Goal: Task Accomplishment & Management: Complete application form

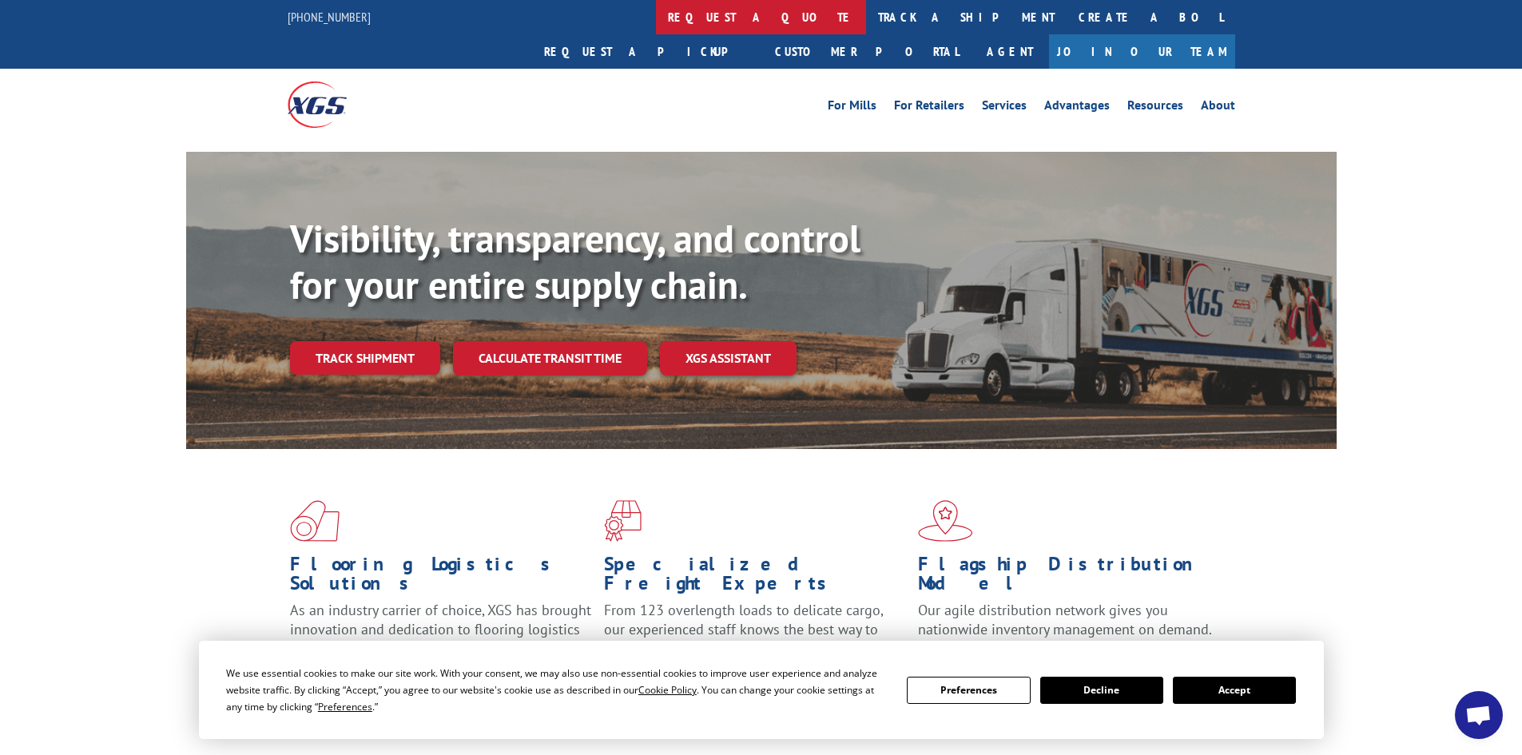
click at [656, 19] on link "request a quote" at bounding box center [761, 17] width 210 height 34
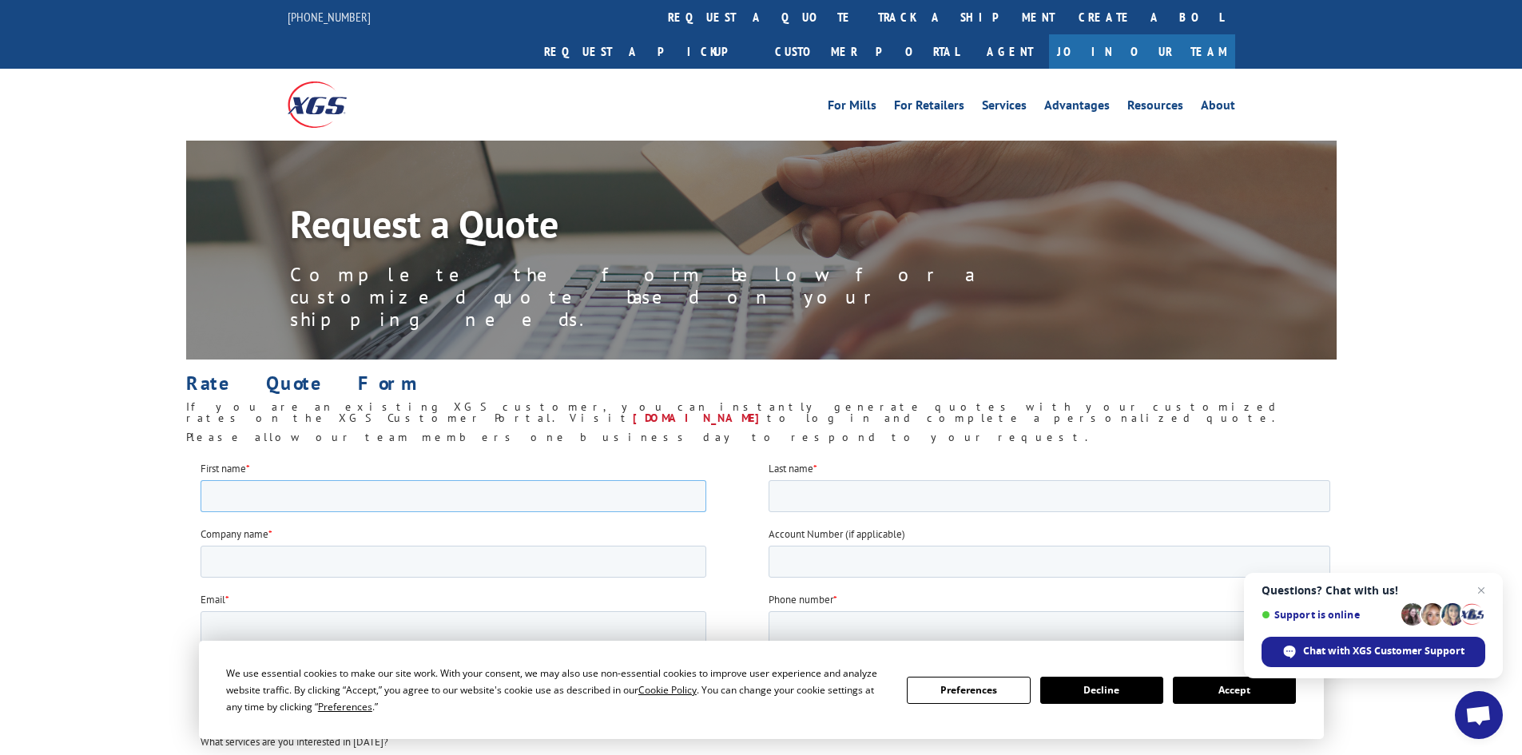
click at [324, 496] on input "First name *" at bounding box center [453, 496] width 506 height 32
type input "[PERSON_NAME]"
click at [797, 491] on input "Last name *" at bounding box center [1049, 496] width 562 height 32
type input "[PERSON_NAME]"
click at [372, 567] on input "Company name *" at bounding box center [453, 561] width 506 height 32
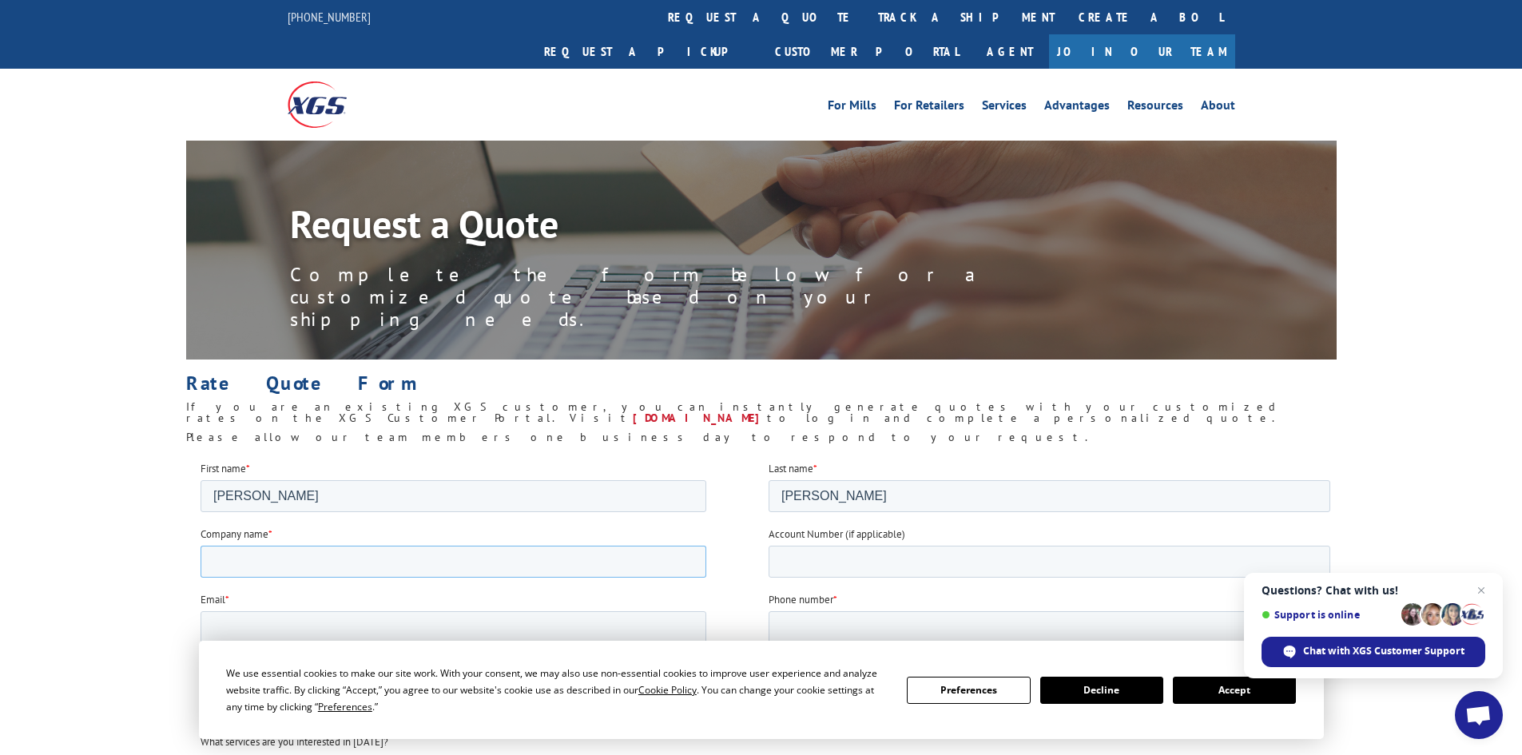
type input "[US_STATE] Turf Depot"
click at [845, 565] on input "Account Number (if applicable)" at bounding box center [1049, 561] width 562 height 32
click at [486, 632] on input "Email *" at bounding box center [453, 627] width 506 height 32
type input "[EMAIL_ADDRESS][DOMAIN_NAME]"
click at [855, 626] on input "Phone number *" at bounding box center [1049, 627] width 562 height 32
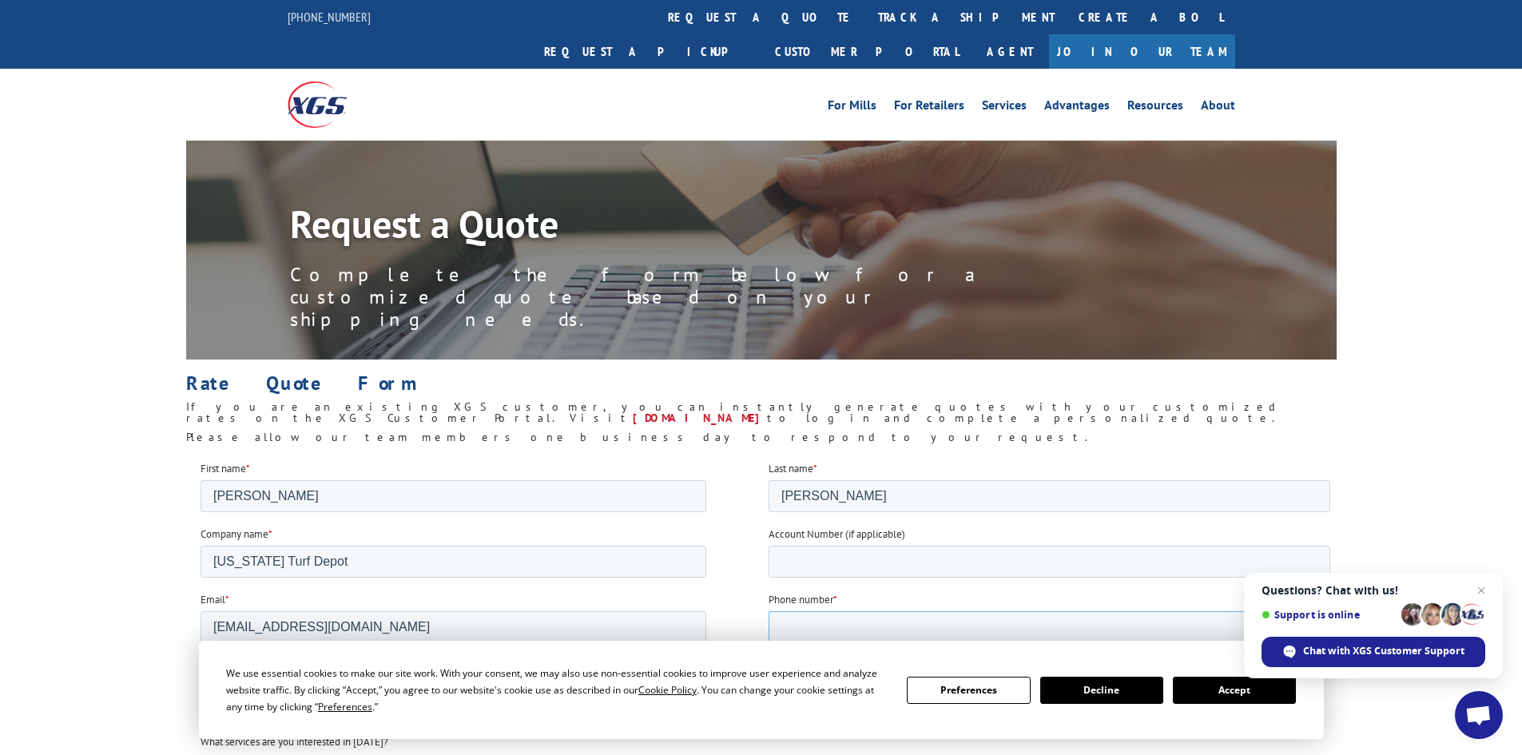
type input "[PHONE_NUMBER]"
click at [1204, 694] on button "Accept" at bounding box center [1234, 690] width 123 height 27
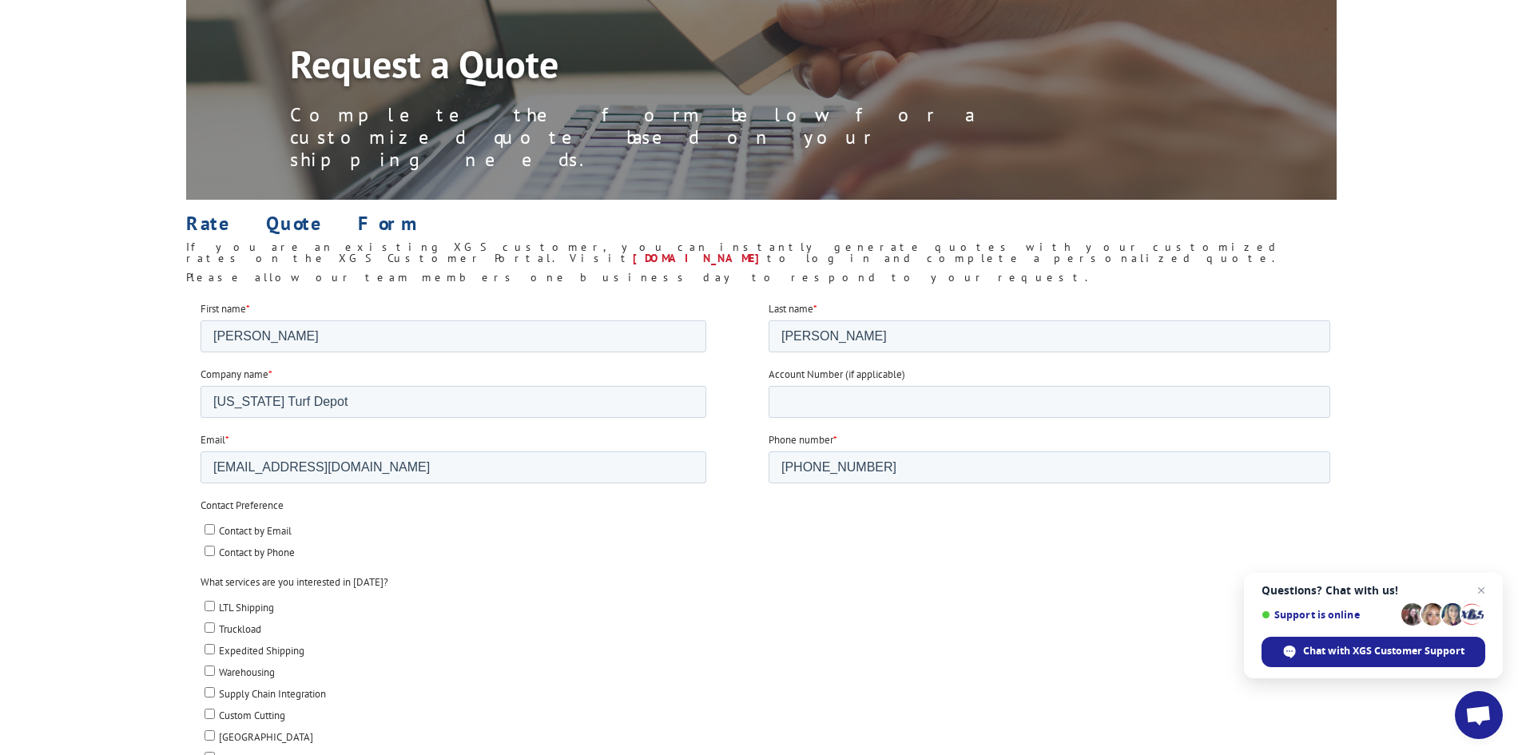
scroll to position [240, 0]
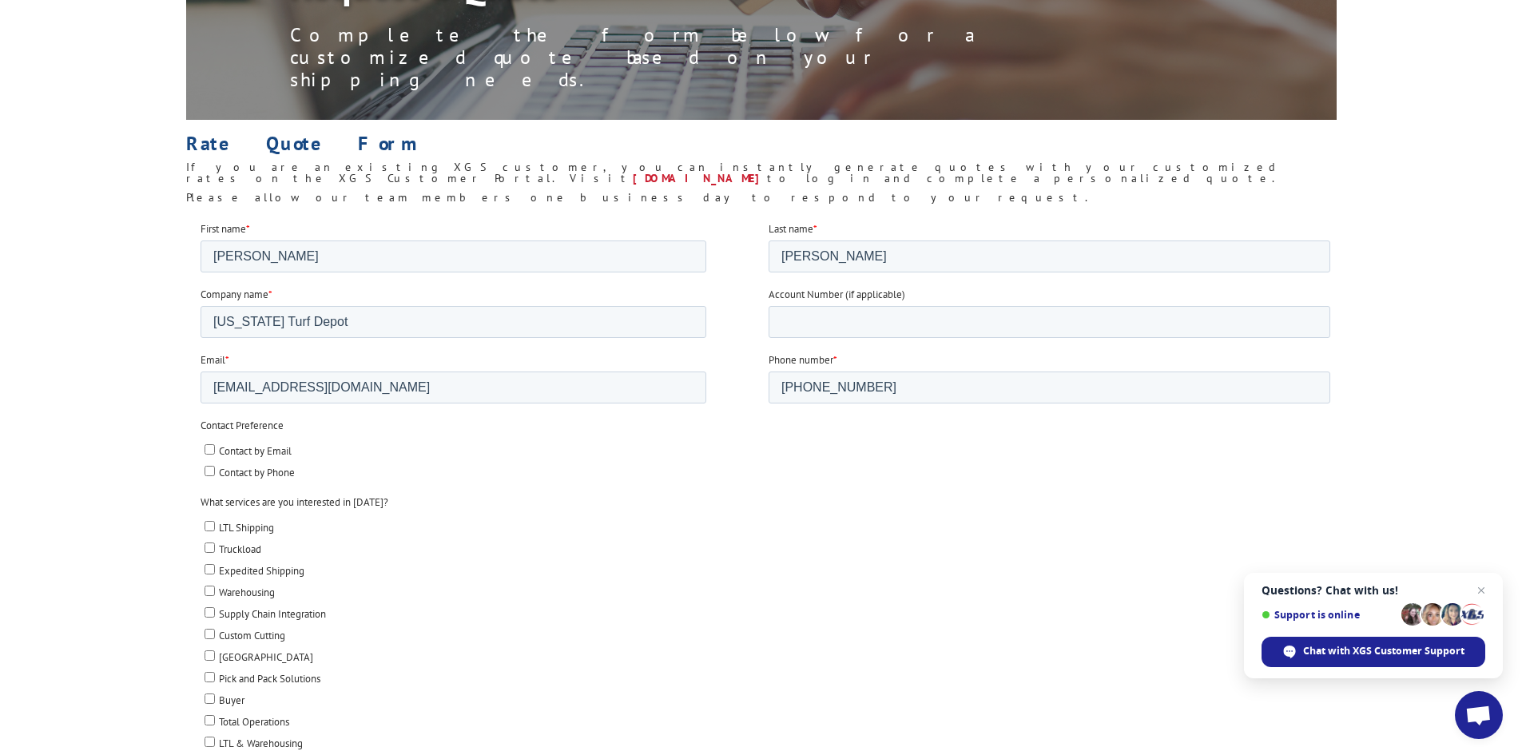
click at [206, 444] on input "Contact by Email" at bounding box center [209, 449] width 10 height 10
checkbox input "true"
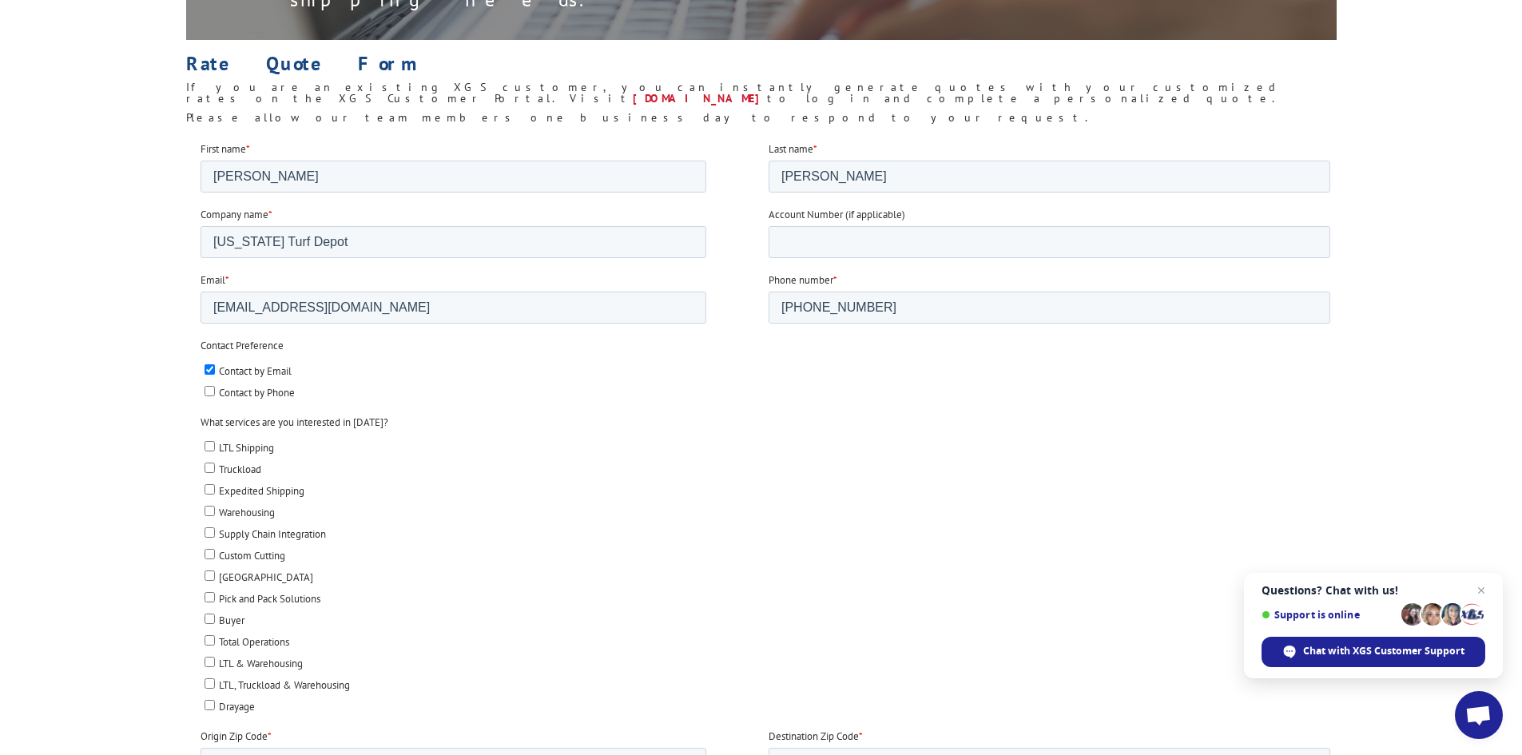
click at [209, 444] on input "LTL Shipping" at bounding box center [209, 445] width 10 height 10
checkbox input "true"
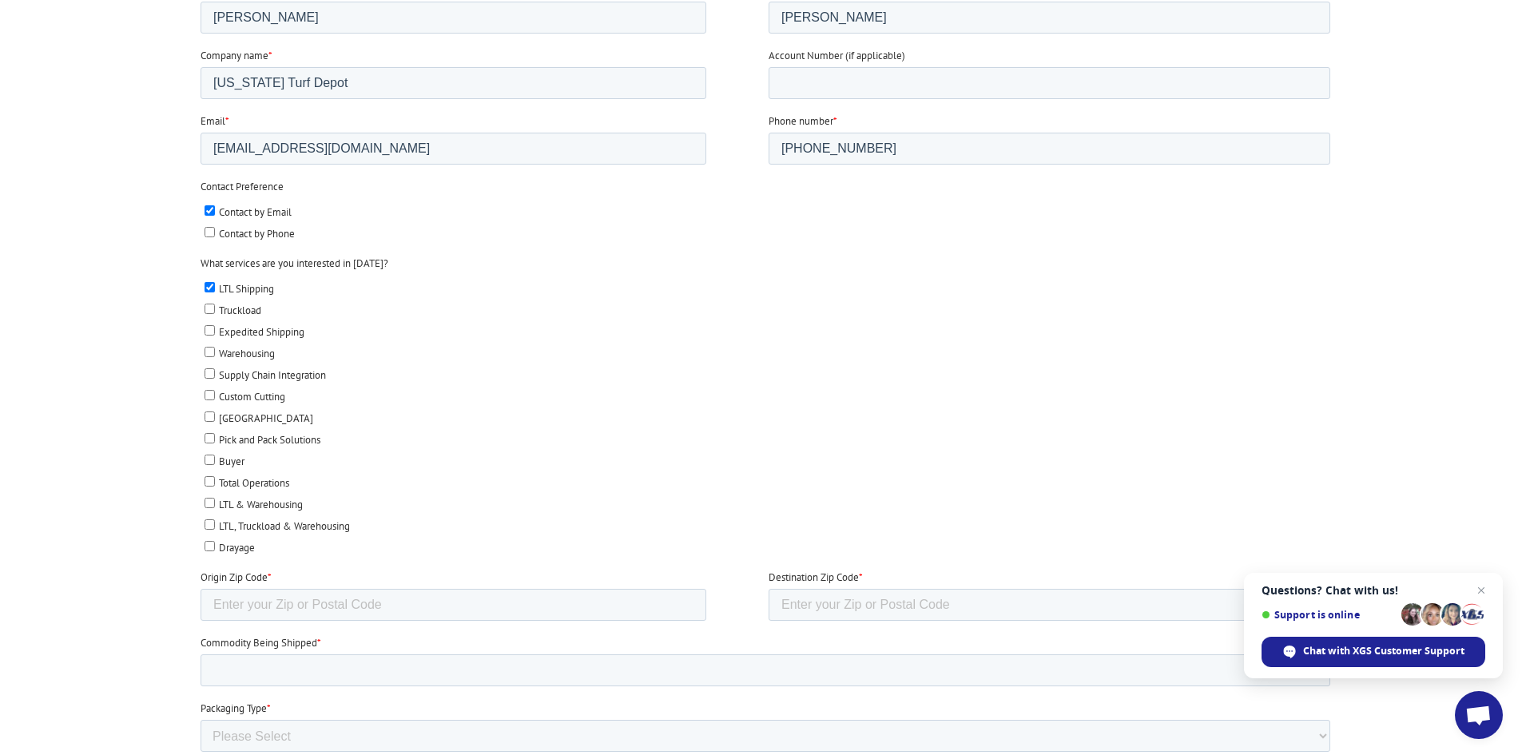
scroll to position [480, 0]
click at [303, 603] on input "Origin Zip Code *" at bounding box center [453, 604] width 506 height 32
type input "85381"
type input "68127"
click at [352, 667] on input "Commodity Being Shipped *" at bounding box center [765, 670] width 1130 height 32
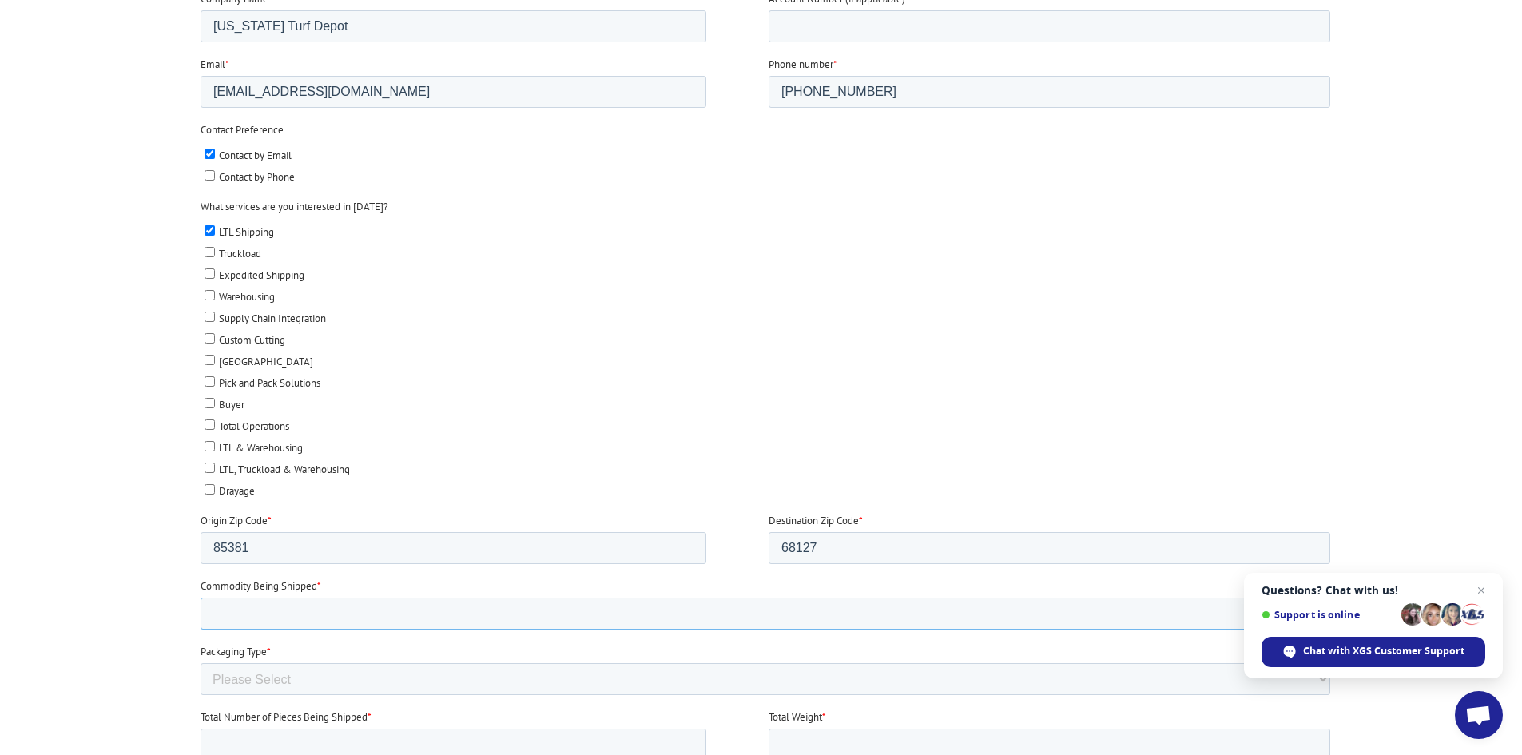
scroll to position [559, 0]
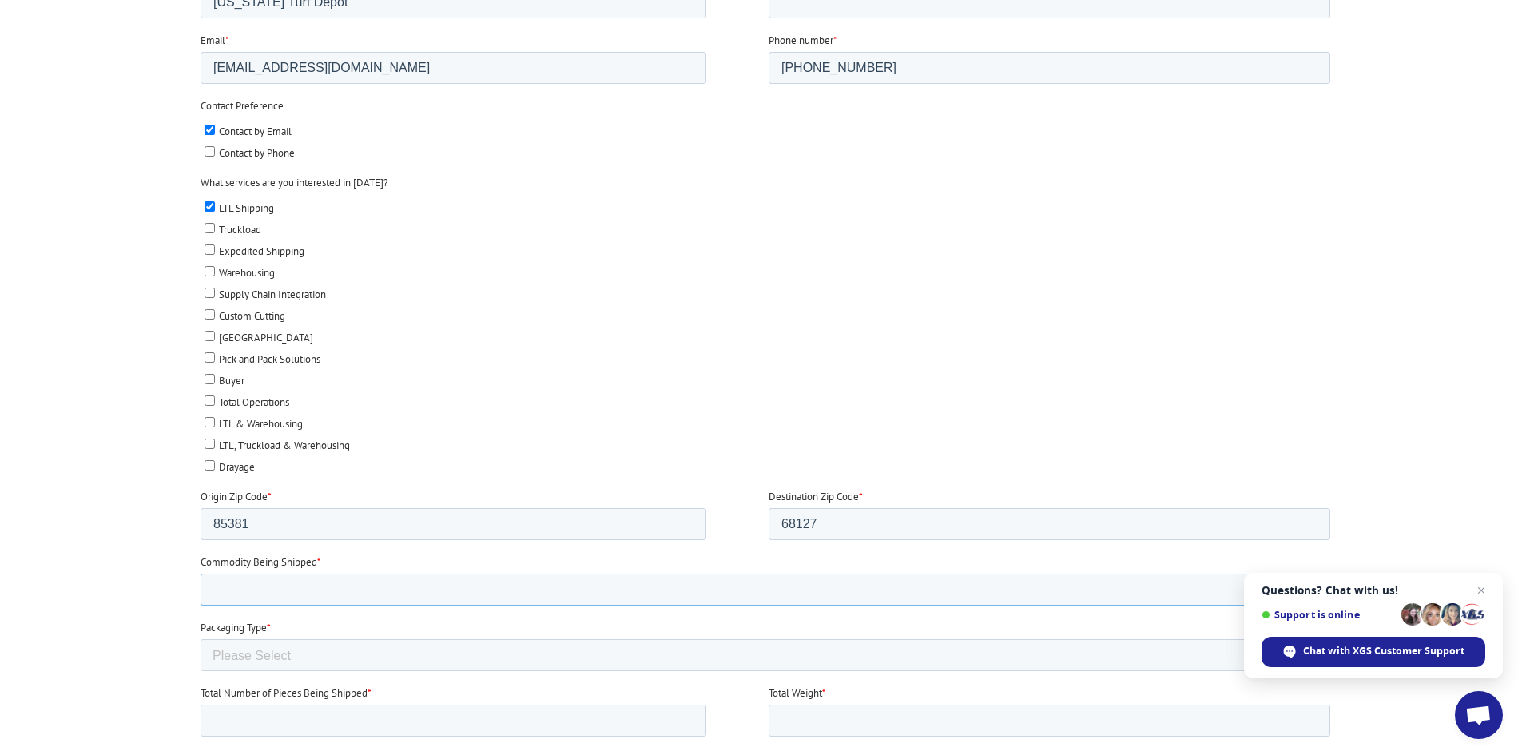
type input "Artificial Turf"
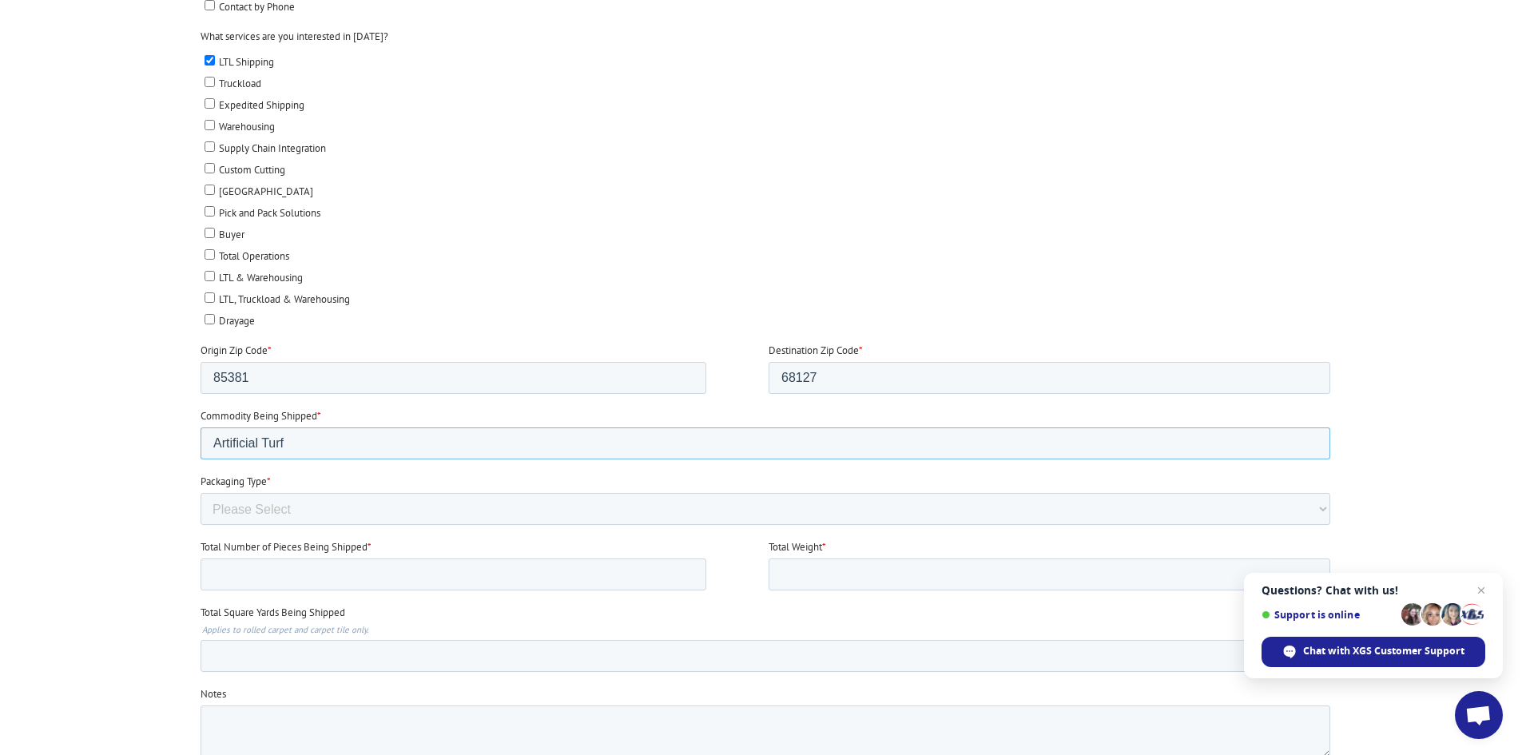
scroll to position [719, 0]
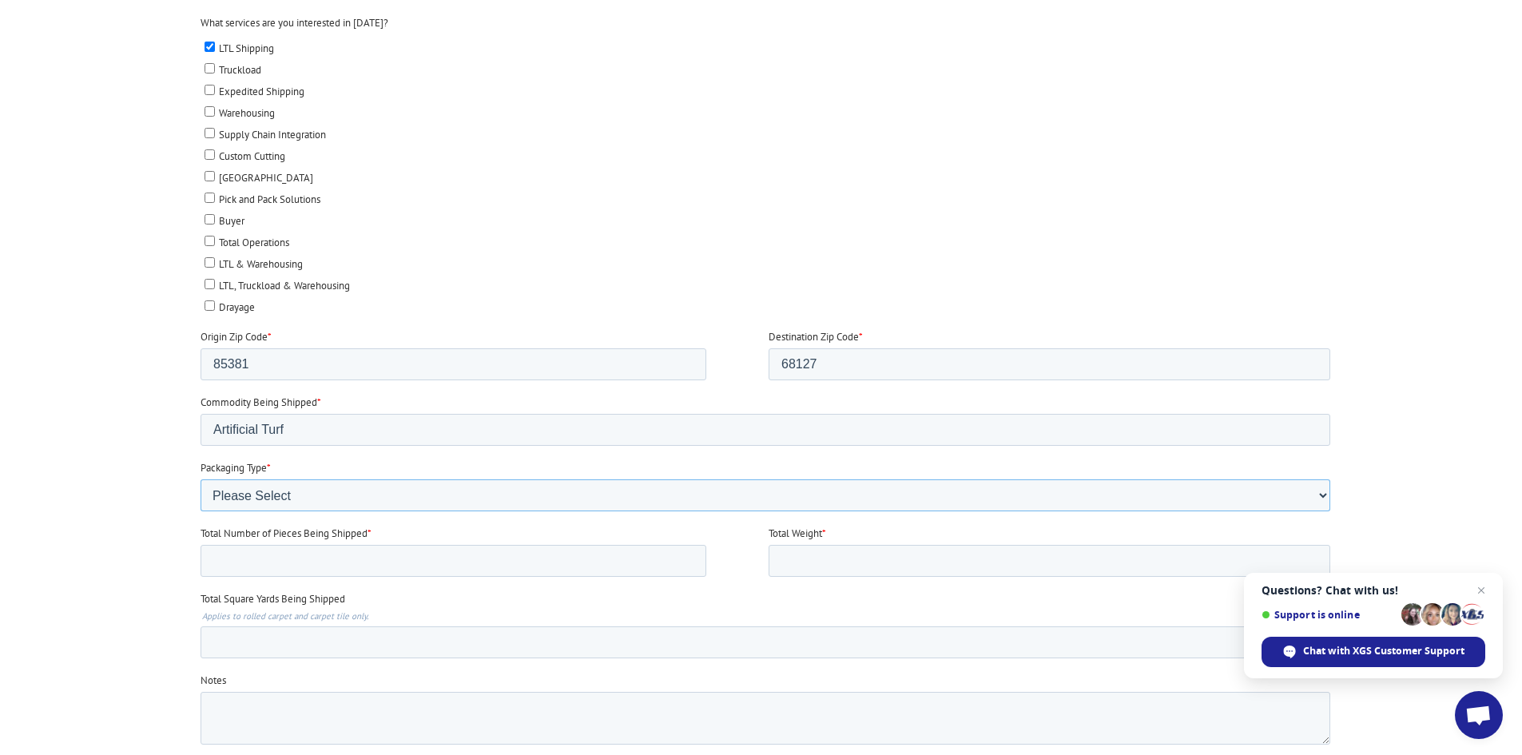
click at [282, 485] on select "Please Select Rolled Goods Palletized" at bounding box center [765, 496] width 1130 height 32
select select "Rolled Carpet"
click at [200, 511] on select "Please Select Rolled Goods Palletized" at bounding box center [765, 496] width 1130 height 32
type input "1"
click at [690, 557] on input "1" at bounding box center [453, 561] width 506 height 32
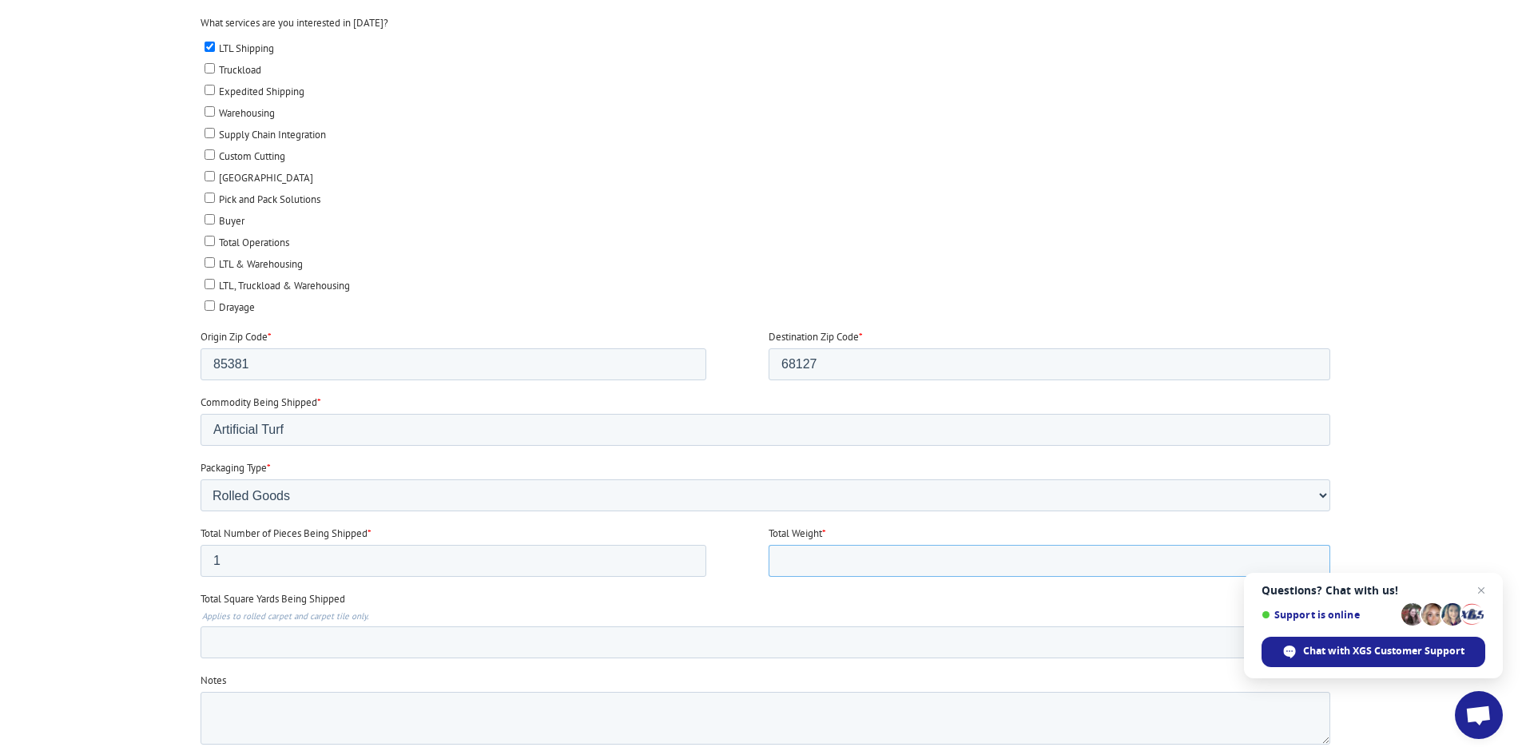
click at [843, 552] on input "Total Weight *" at bounding box center [1049, 561] width 562 height 32
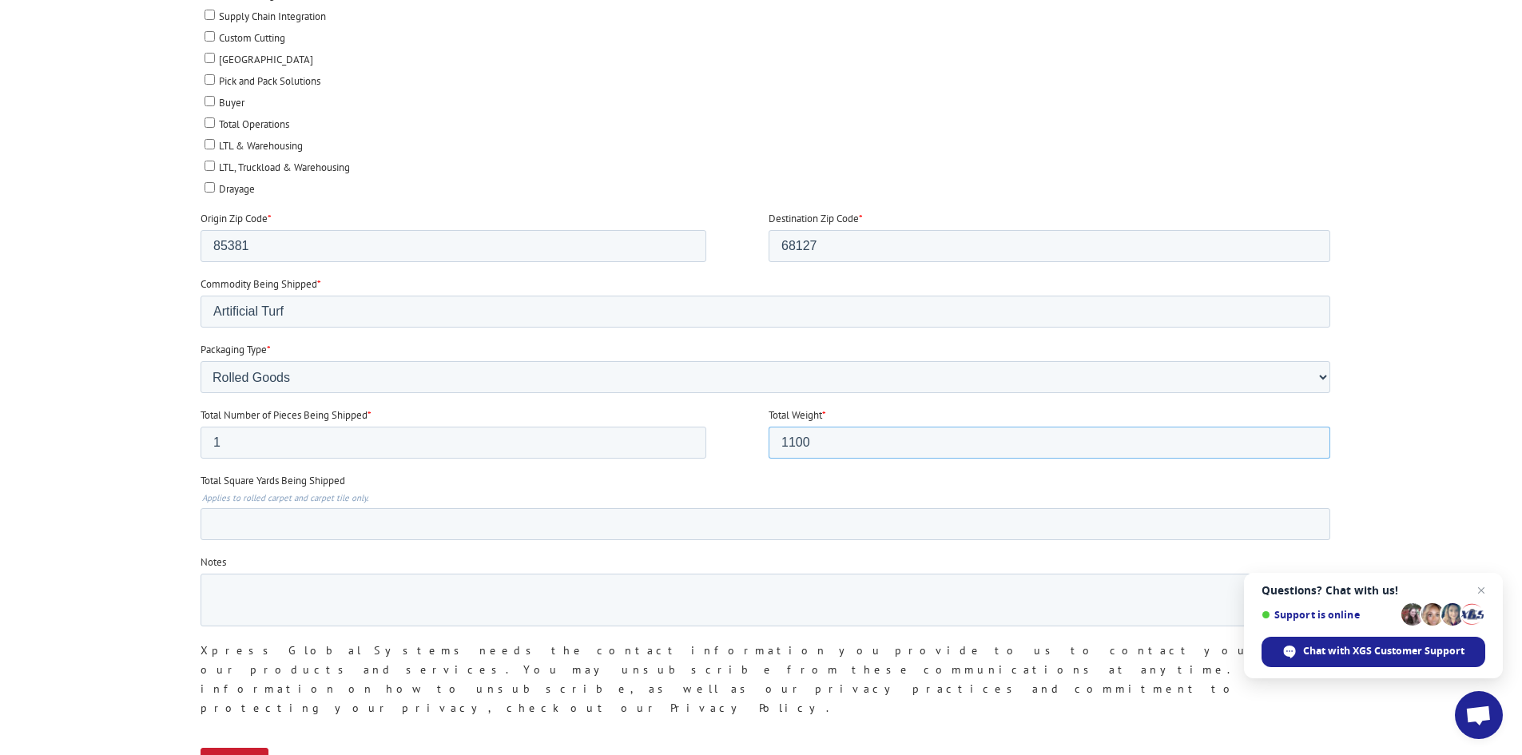
scroll to position [879, 0]
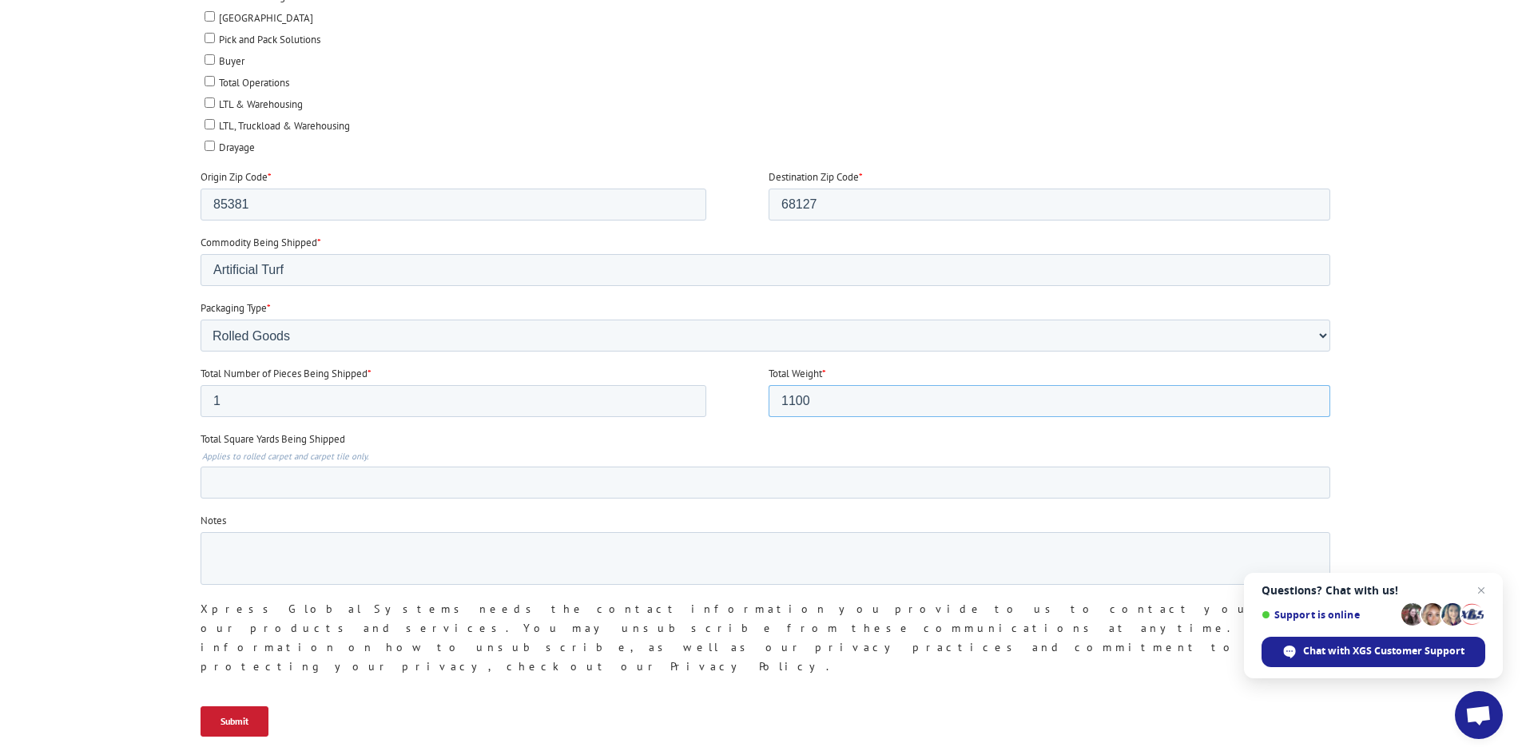
type input "1100"
type input "-1"
click at [1304, 484] on input "-1" at bounding box center [765, 483] width 1130 height 32
type input "167"
click at [241, 706] on input "Submit" at bounding box center [234, 721] width 68 height 30
